Goal: Find specific page/section: Find specific page/section

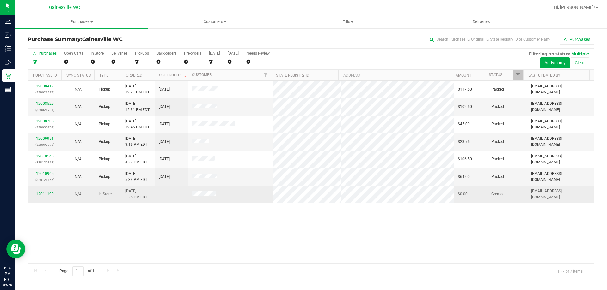
click at [44, 195] on link "12011190" at bounding box center [45, 194] width 18 height 4
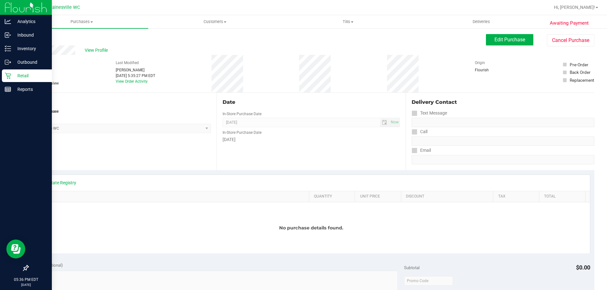
click at [24, 72] on div "Retail" at bounding box center [27, 76] width 50 height 13
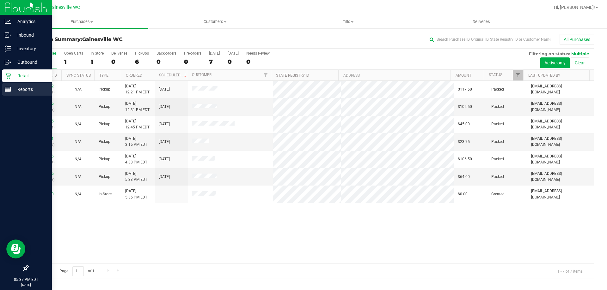
click at [28, 89] on p "Reports" at bounding box center [30, 90] width 38 height 8
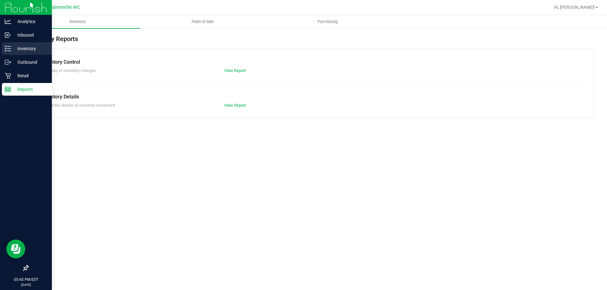
click at [28, 51] on p "Inventory" at bounding box center [30, 49] width 38 height 8
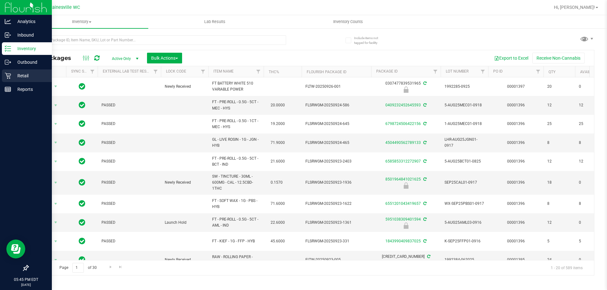
click at [17, 75] on p "Retail" at bounding box center [30, 76] width 38 height 8
